Goal: Information Seeking & Learning: Understand process/instructions

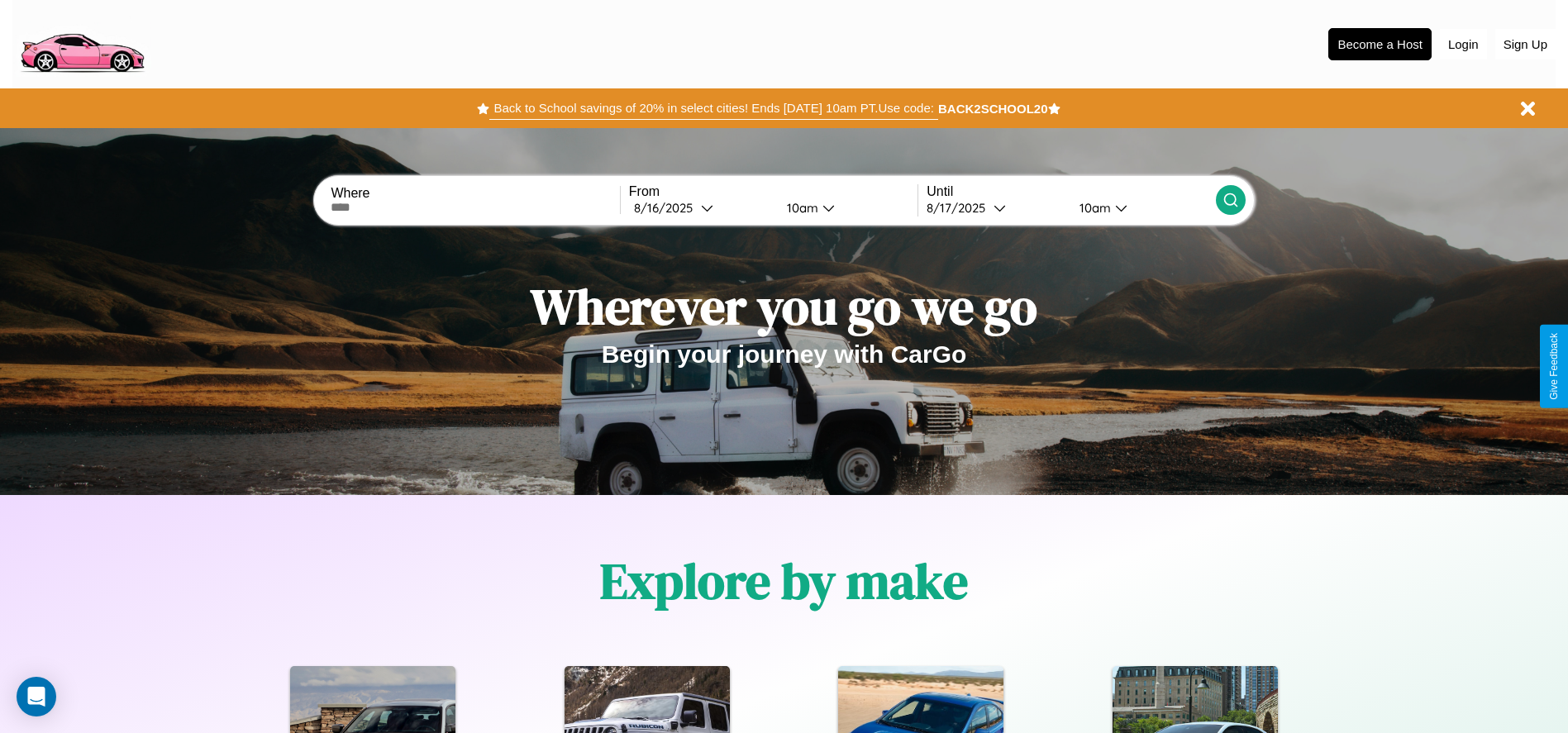
click at [713, 109] on button "Back to School savings of 20% in select cities! Ends [DATE] 10am PT. Use code:" at bounding box center [713, 108] width 448 height 23
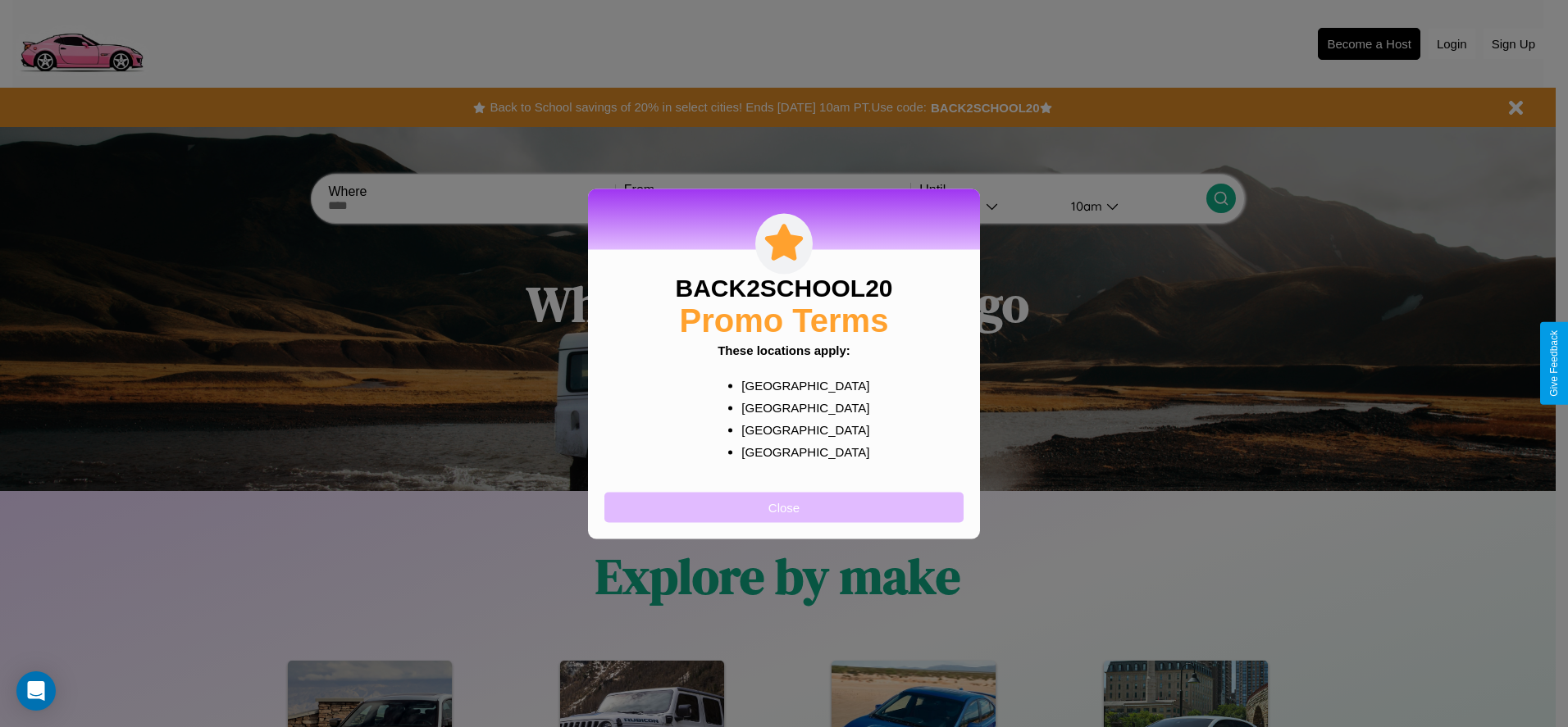
click at [784, 506] on button "Close" at bounding box center [784, 506] width 359 height 31
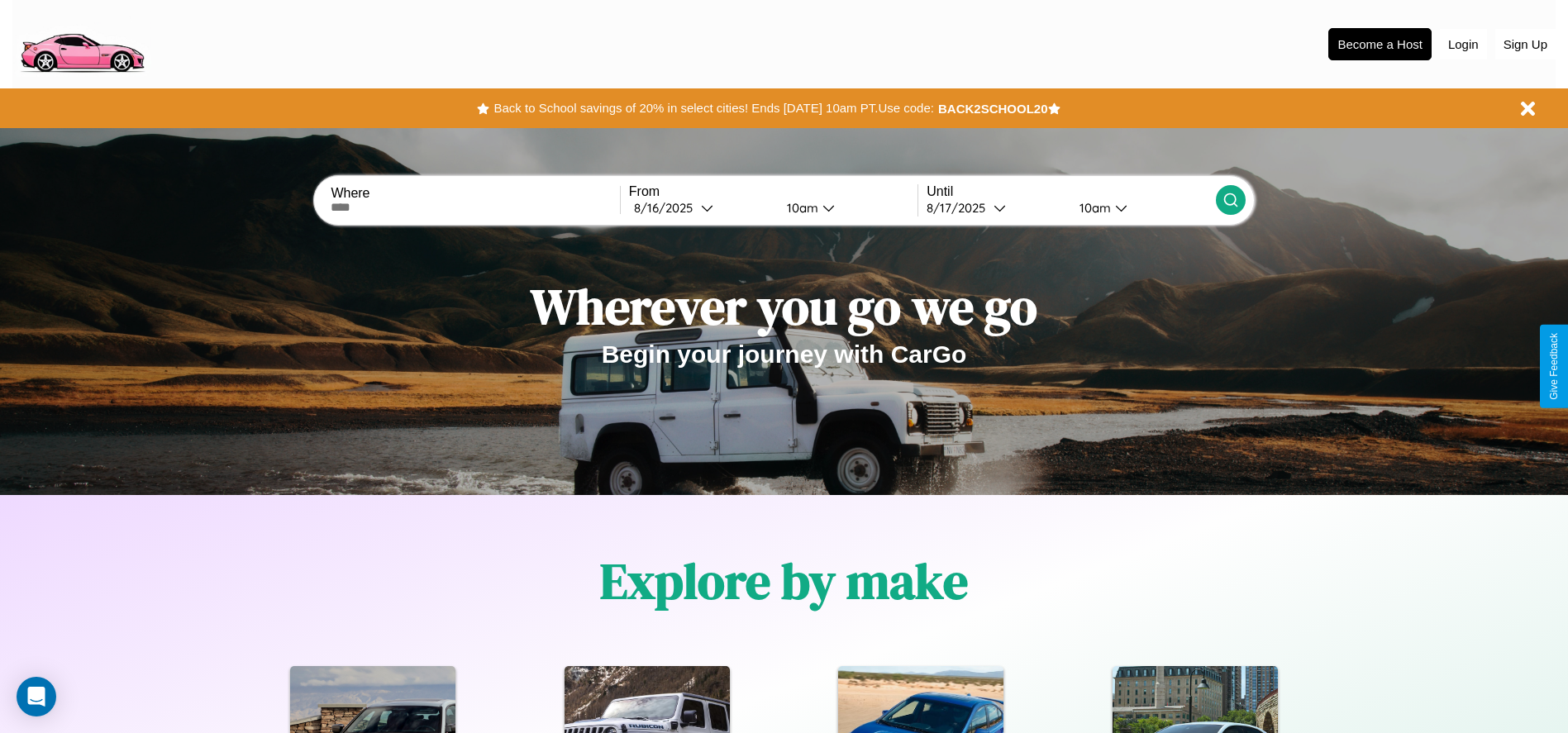
scroll to position [2370, 0]
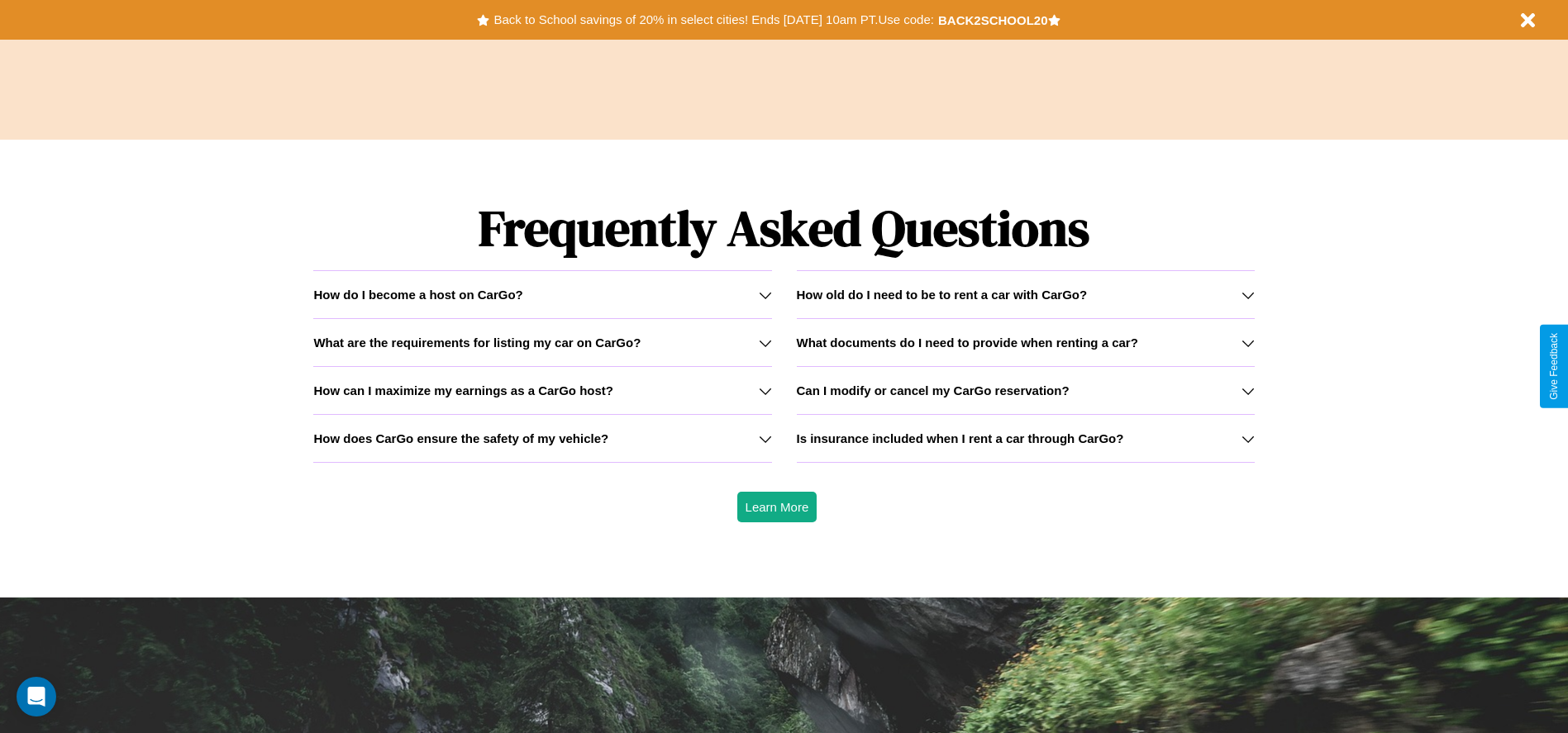
click at [542, 438] on h3 "How does CarGo ensure the safety of my vehicle?" at bounding box center [461, 438] width 295 height 14
click at [1025, 390] on h3 "Can I modify or cancel my CarGo reservation?" at bounding box center [933, 390] width 273 height 14
click at [1025, 438] on h3 "Is insurance included when I rent a car through CarGo?" at bounding box center [960, 438] width 327 height 14
click at [764, 342] on icon at bounding box center [765, 343] width 13 height 13
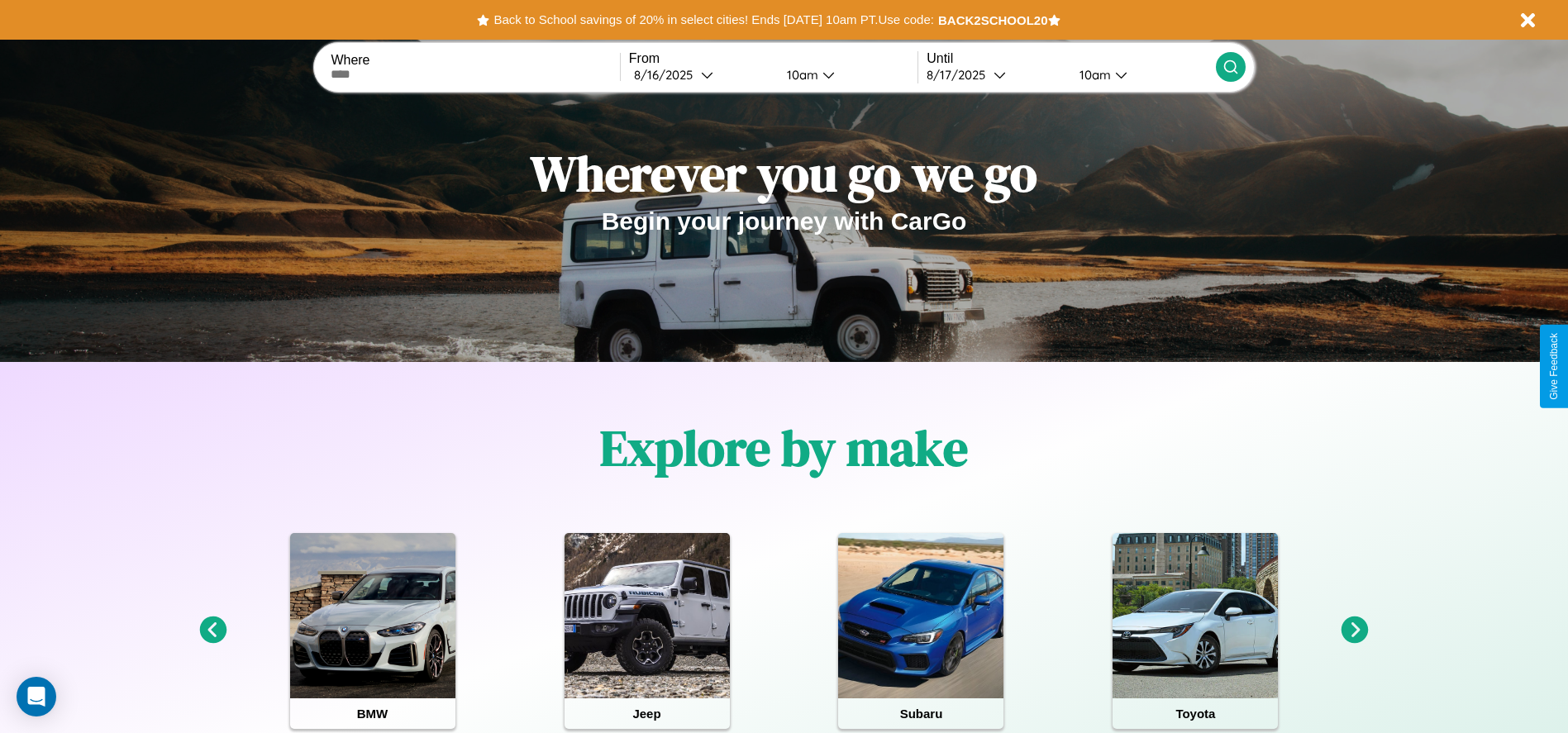
scroll to position [0, 0]
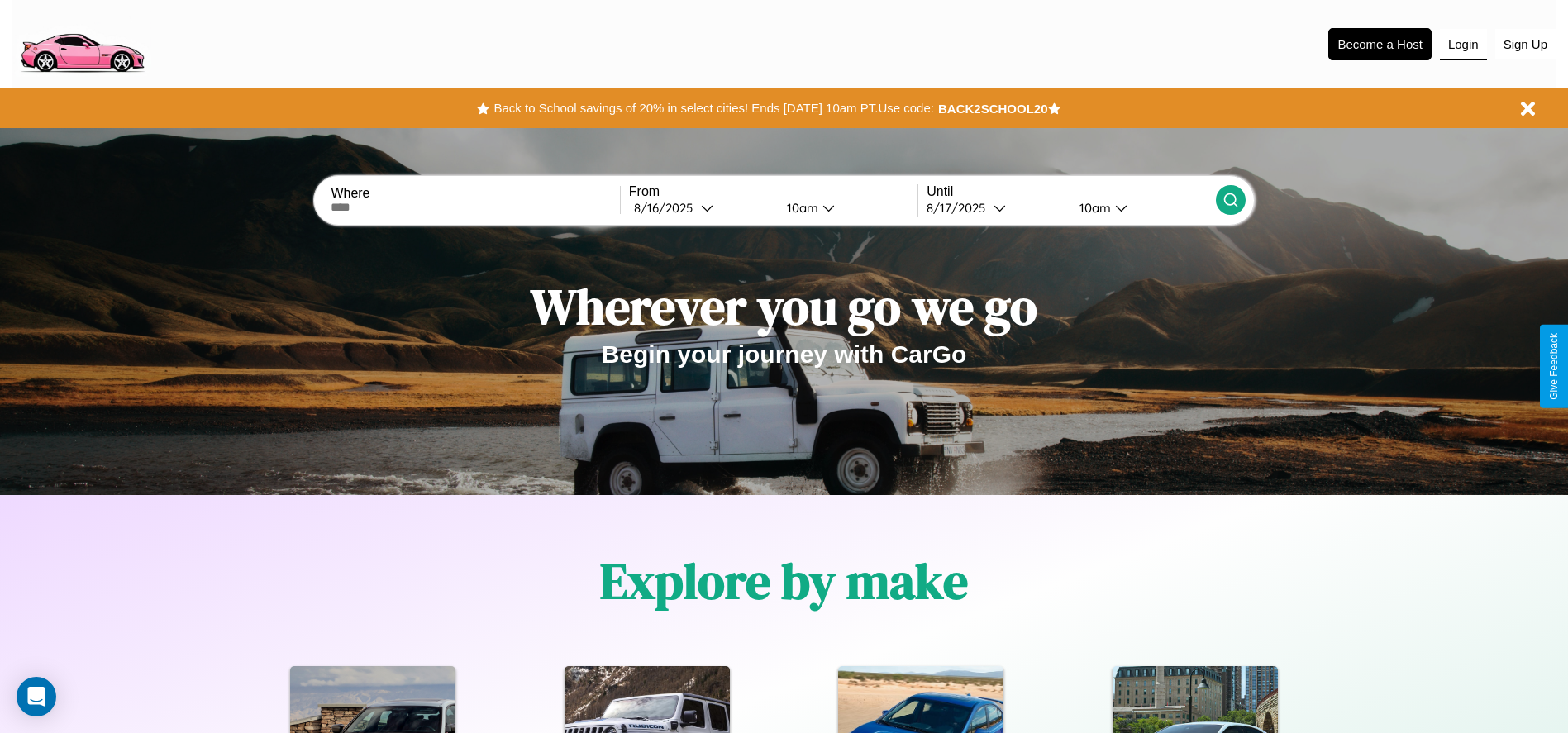
click at [1463, 44] on button "Login" at bounding box center [1463, 45] width 47 height 32
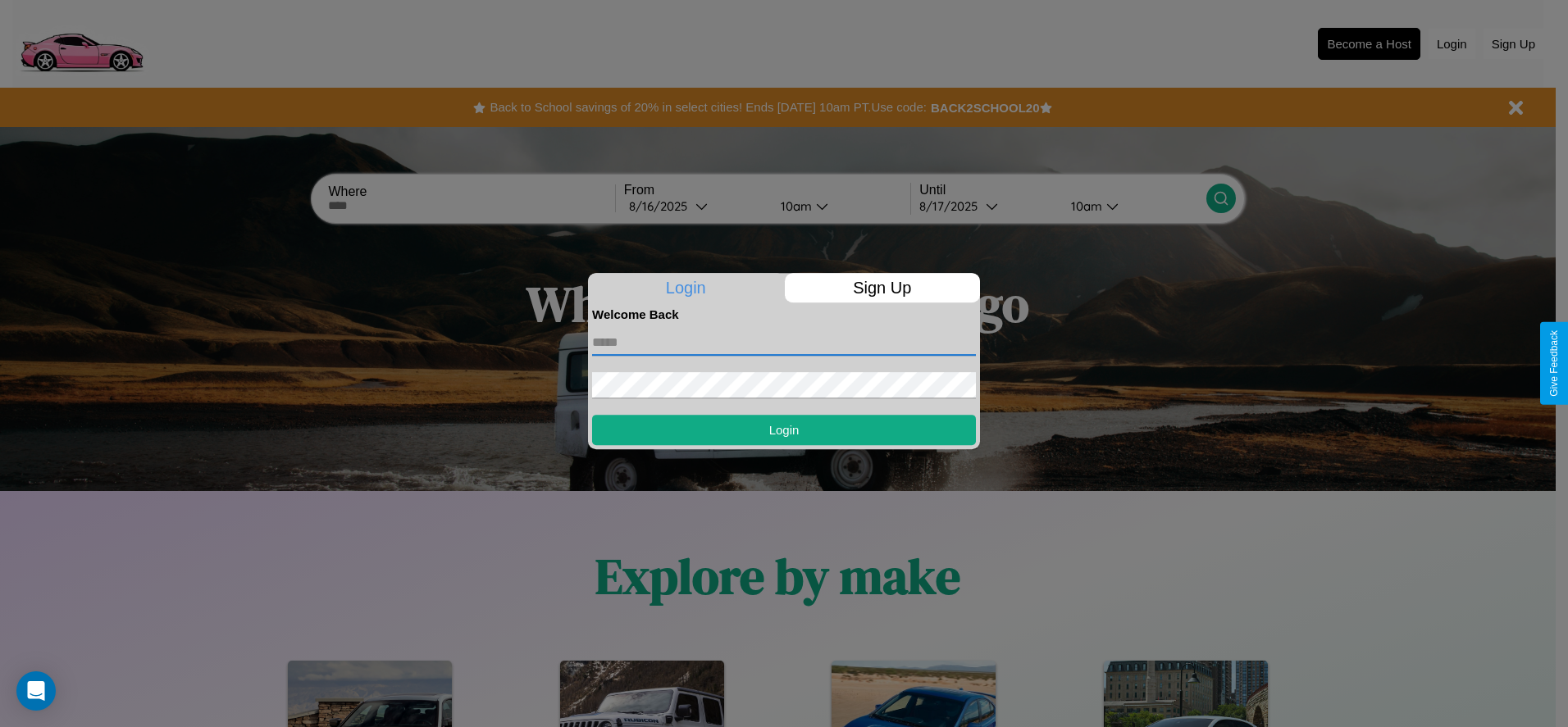
click at [784, 342] on input "text" at bounding box center [784, 342] width 384 height 26
type input "**********"
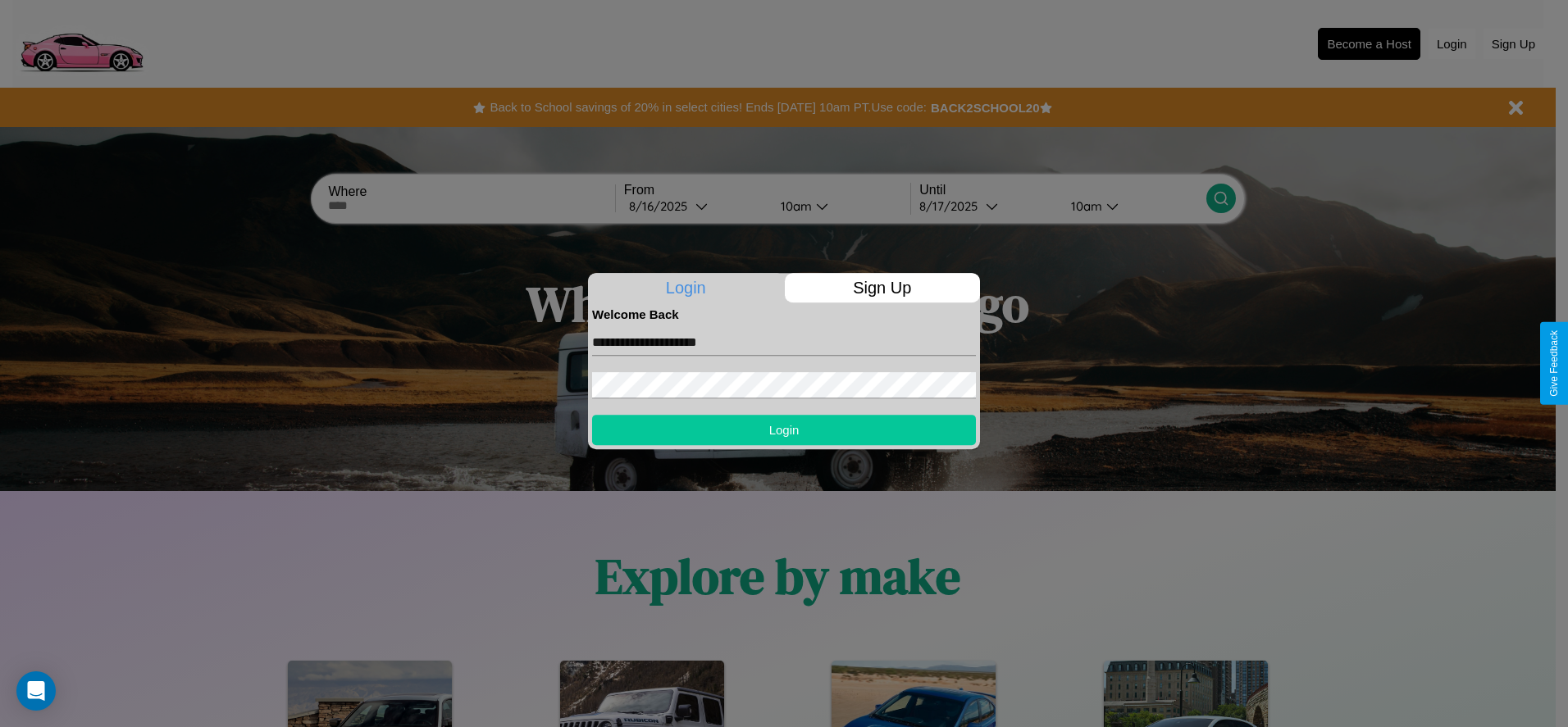
click at [784, 429] on button "Login" at bounding box center [784, 429] width 384 height 31
